Goal: Task Accomplishment & Management: Use online tool/utility

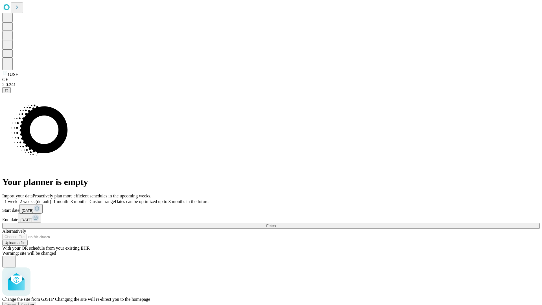
click at [34, 303] on span "Confirm" at bounding box center [27, 305] width 13 height 4
click at [18, 199] on label "1 week" at bounding box center [9, 201] width 15 height 5
click at [276, 224] on span "Fetch" at bounding box center [270, 226] width 9 height 4
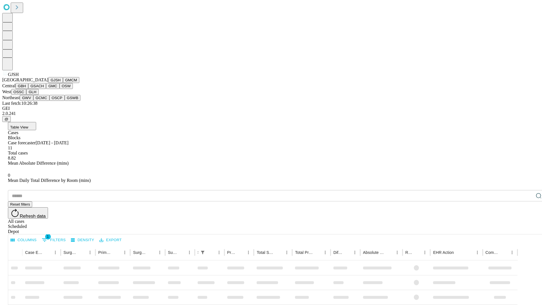
click at [63, 83] on button "GMCM" at bounding box center [71, 80] width 16 height 6
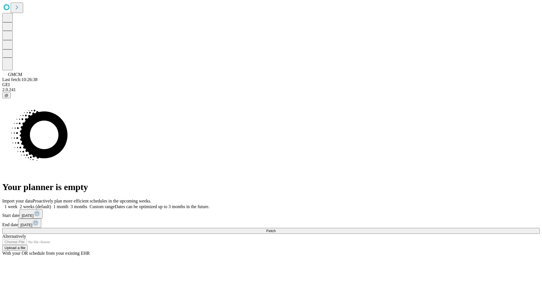
click at [276, 229] on span "Fetch" at bounding box center [270, 231] width 9 height 4
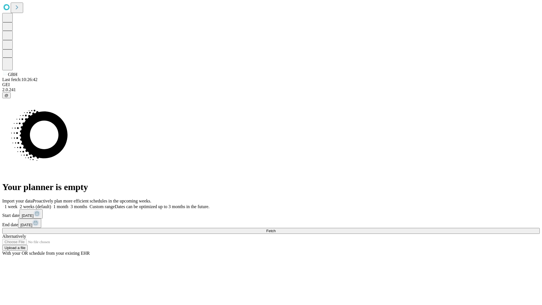
click at [18, 204] on label "1 week" at bounding box center [9, 206] width 15 height 5
click at [276, 229] on span "Fetch" at bounding box center [270, 231] width 9 height 4
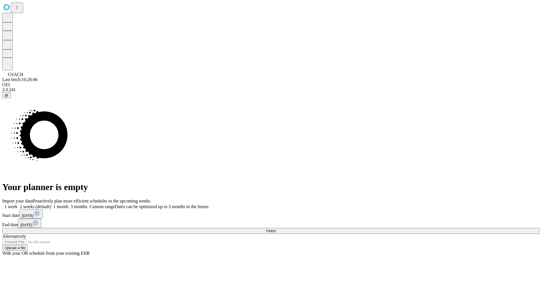
click at [18, 204] on label "1 week" at bounding box center [9, 206] width 15 height 5
click at [276, 229] on span "Fetch" at bounding box center [270, 231] width 9 height 4
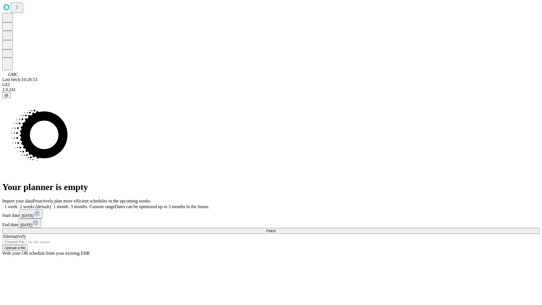
click at [276, 229] on span "Fetch" at bounding box center [270, 231] width 9 height 4
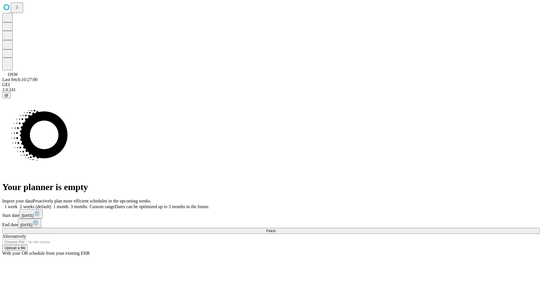
click at [18, 204] on label "1 week" at bounding box center [9, 206] width 15 height 5
click at [276, 229] on span "Fetch" at bounding box center [270, 231] width 9 height 4
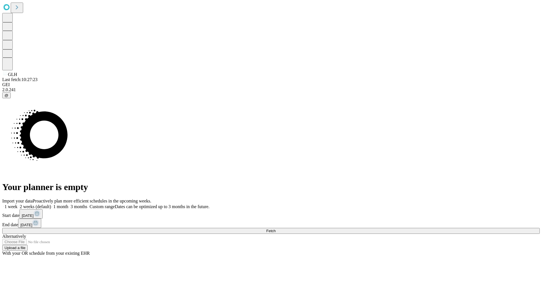
click at [18, 204] on label "1 week" at bounding box center [9, 206] width 15 height 5
click at [276, 229] on span "Fetch" at bounding box center [270, 231] width 9 height 4
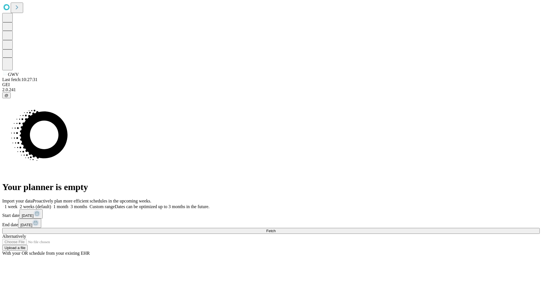
click at [18, 204] on label "1 week" at bounding box center [9, 206] width 15 height 5
click at [276, 229] on span "Fetch" at bounding box center [270, 231] width 9 height 4
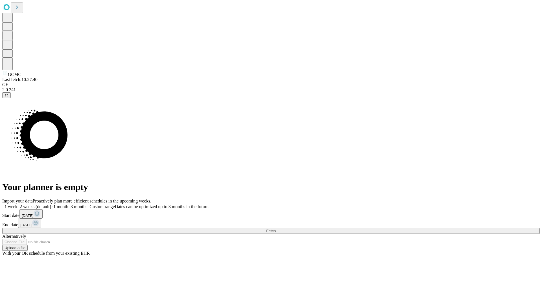
click at [18, 204] on label "1 week" at bounding box center [9, 206] width 15 height 5
click at [276, 229] on span "Fetch" at bounding box center [270, 231] width 9 height 4
